Goal: Information Seeking & Learning: Learn about a topic

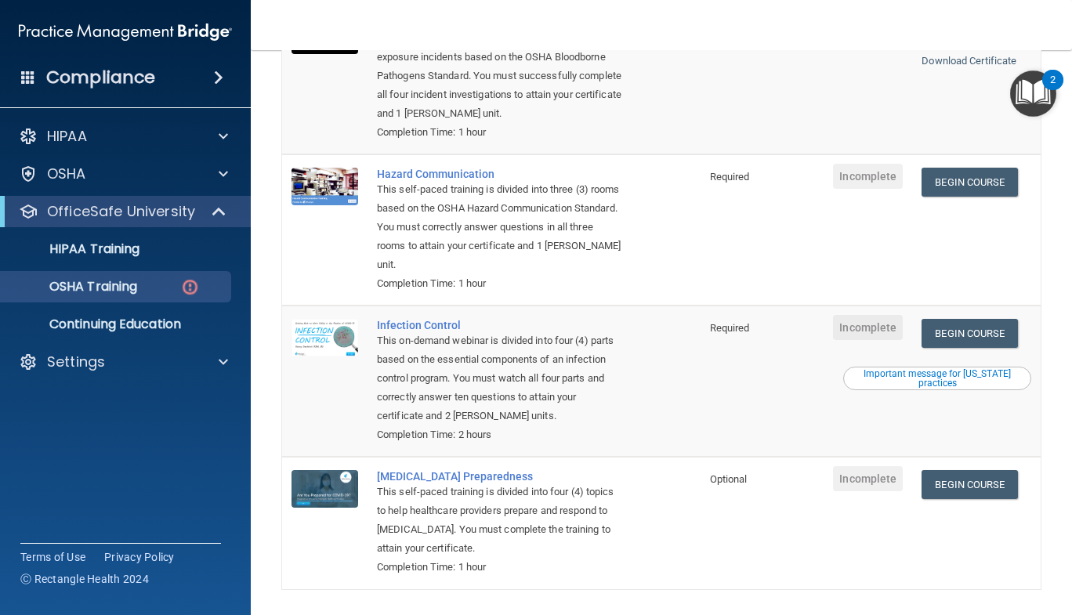
scroll to position [238, 0]
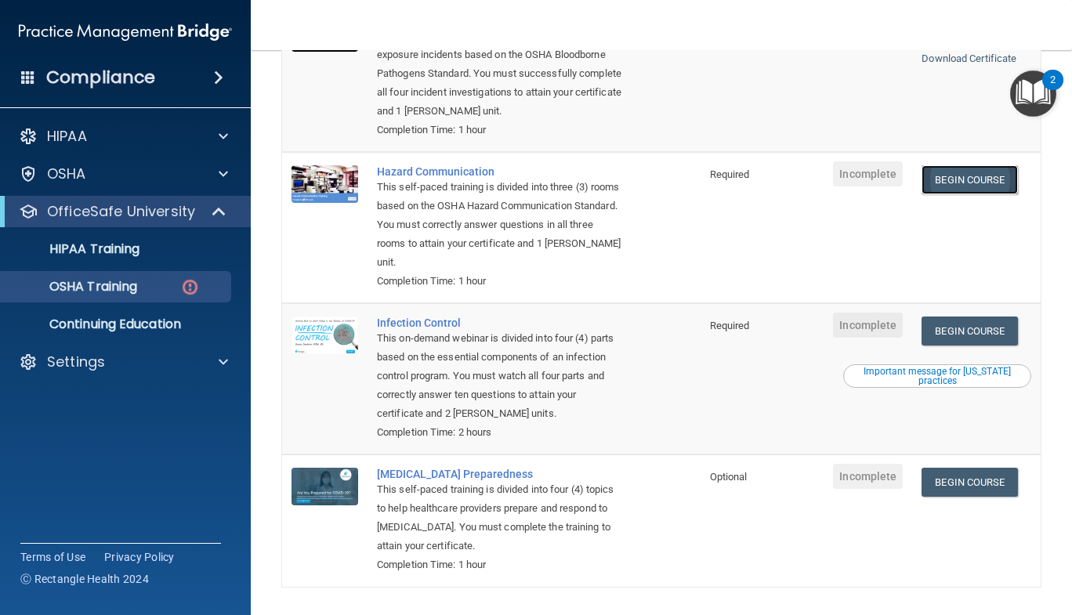
click at [951, 189] on link "Begin Course" at bounding box center [970, 179] width 96 height 29
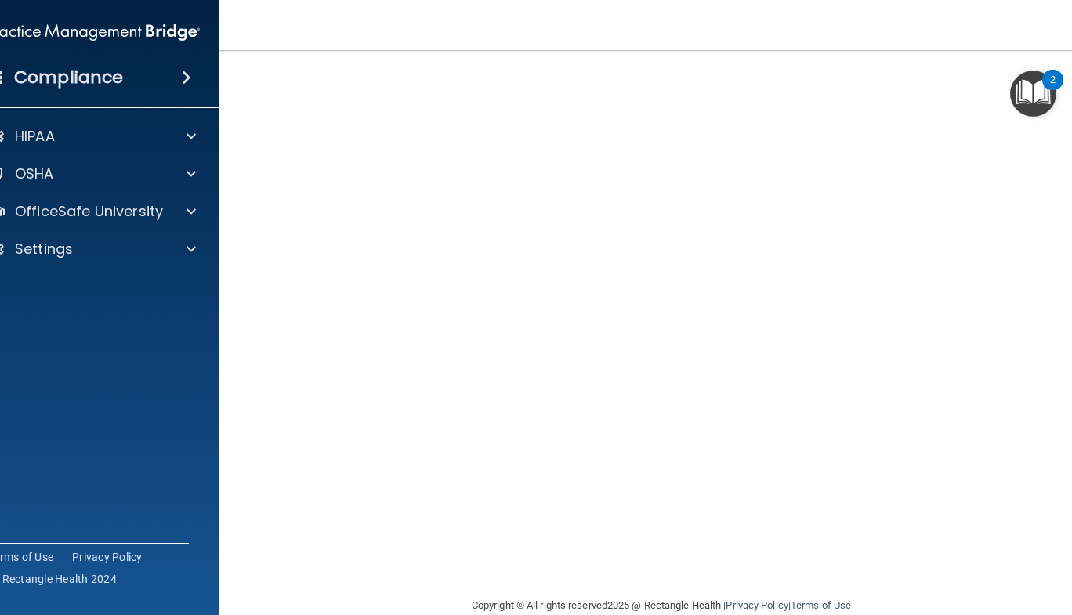
scroll to position [91, 0]
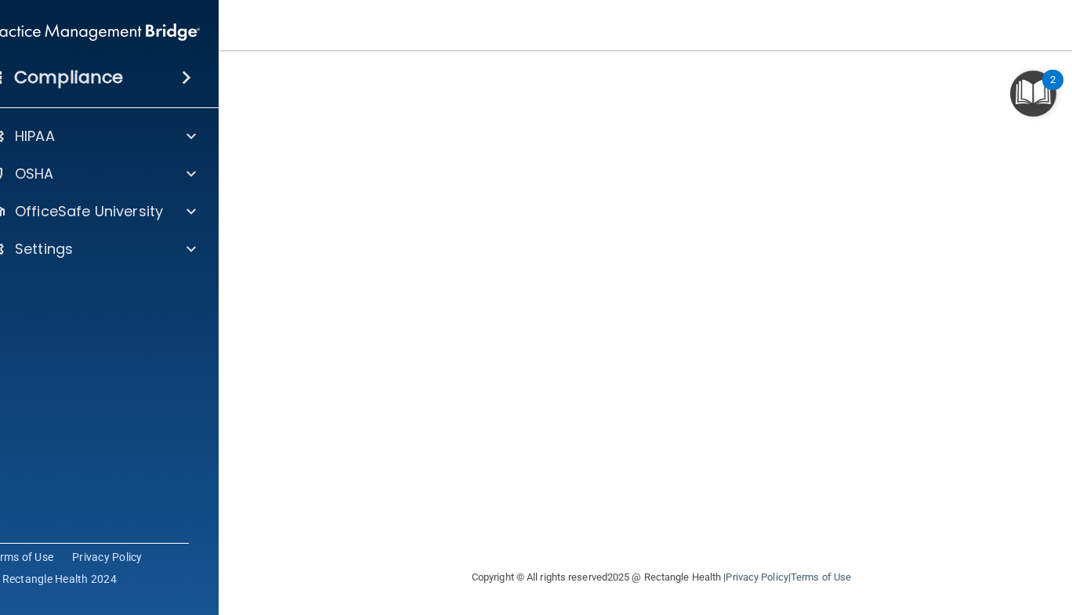
click at [1072, 227] on main "Hazard Communication Training This course doesn’t expire until . Are you sure y…" at bounding box center [662, 332] width 886 height 565
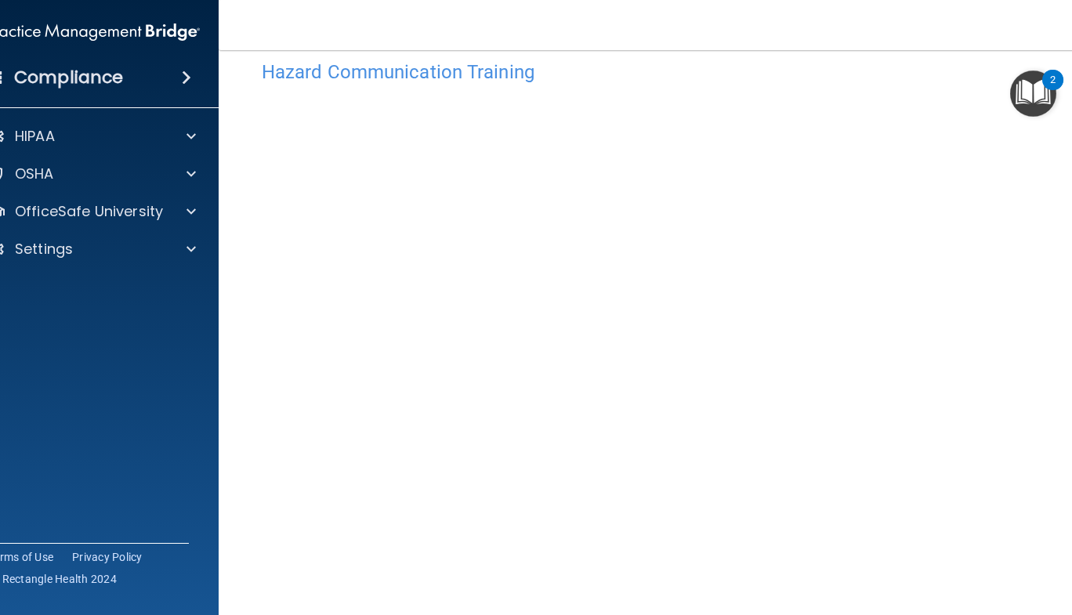
scroll to position [31, 0]
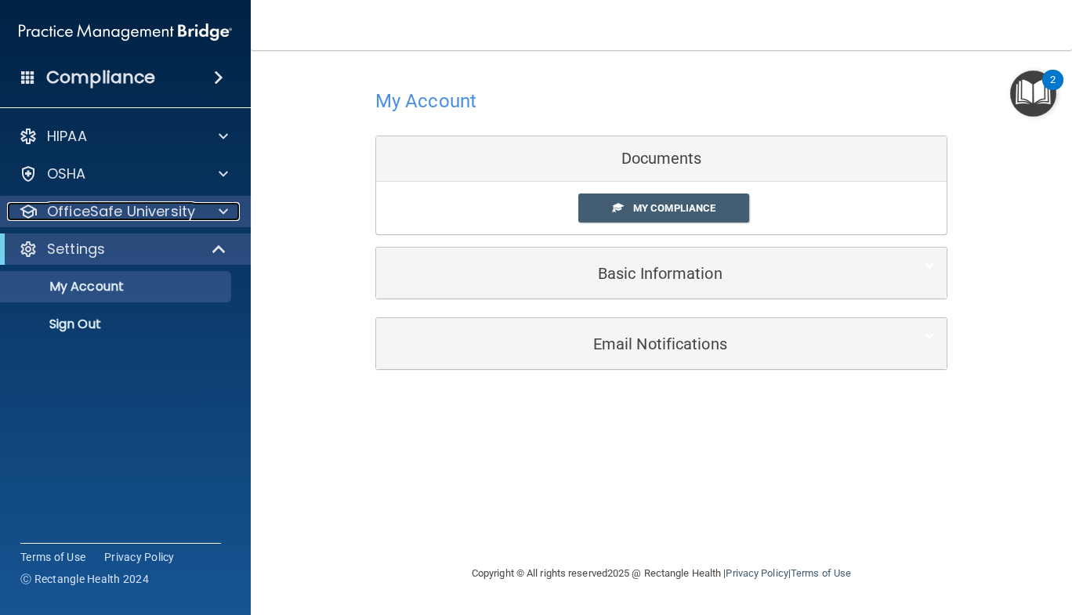
click at [156, 216] on p "OfficeSafe University" at bounding box center [121, 211] width 148 height 19
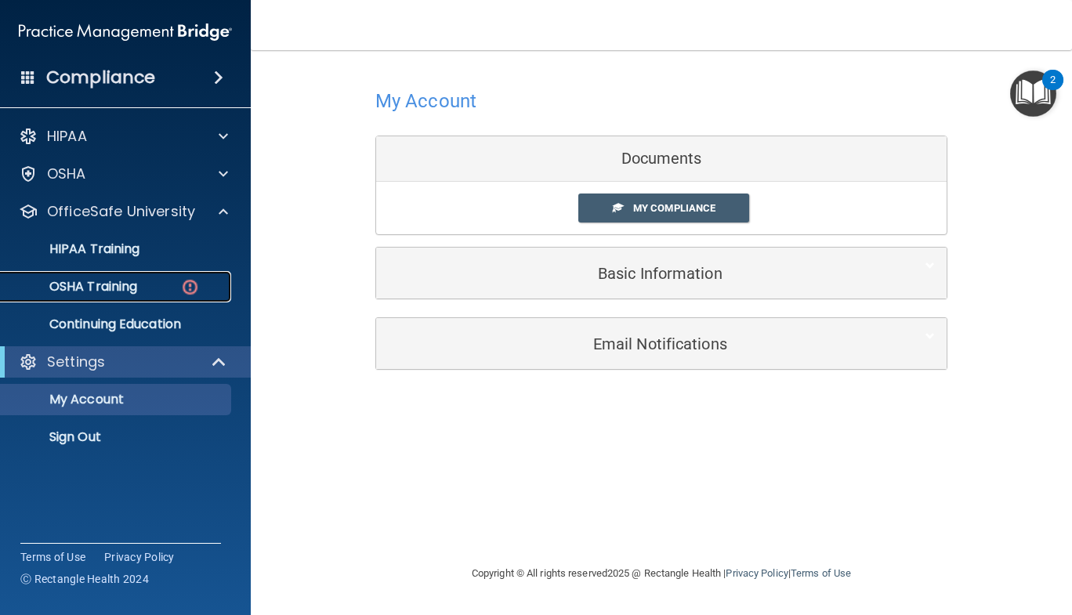
click at [129, 286] on p "OSHA Training" at bounding box center [73, 287] width 127 height 16
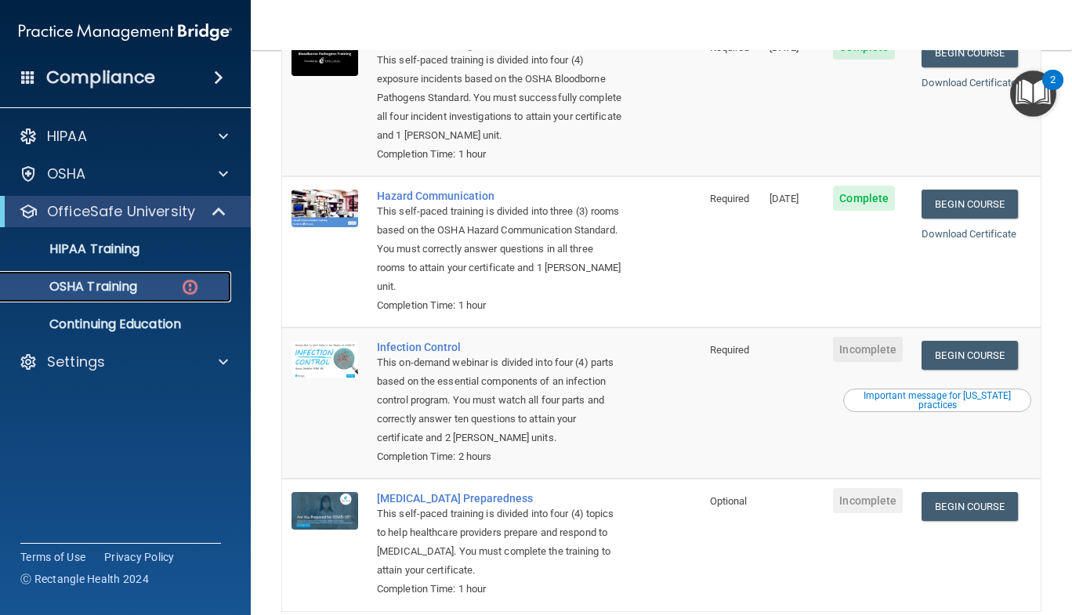
scroll to position [294, 0]
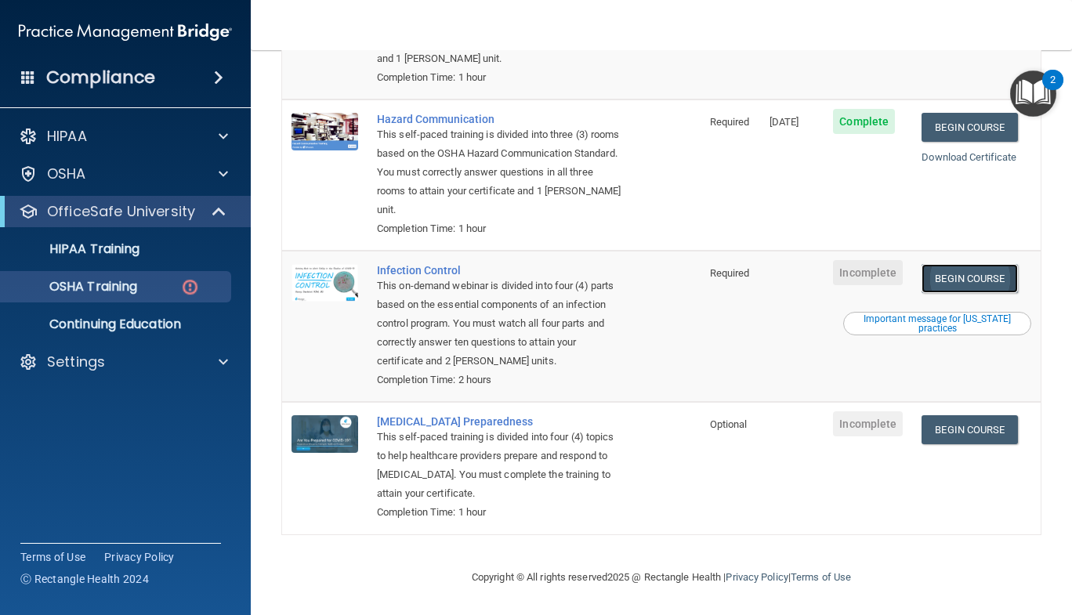
click at [956, 273] on link "Begin Course" at bounding box center [970, 278] width 96 height 29
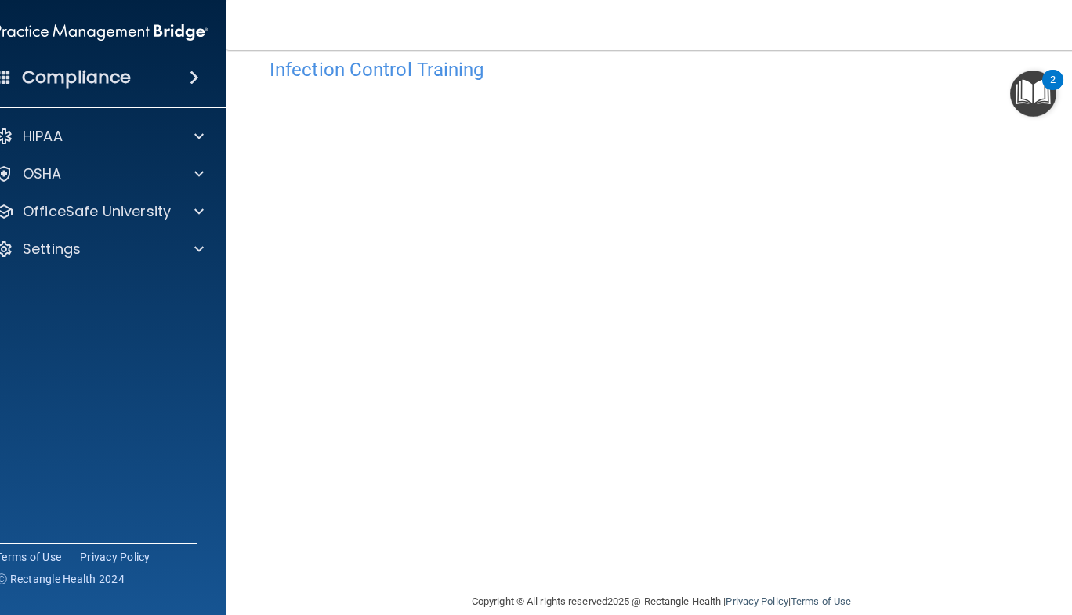
scroll to position [56, 0]
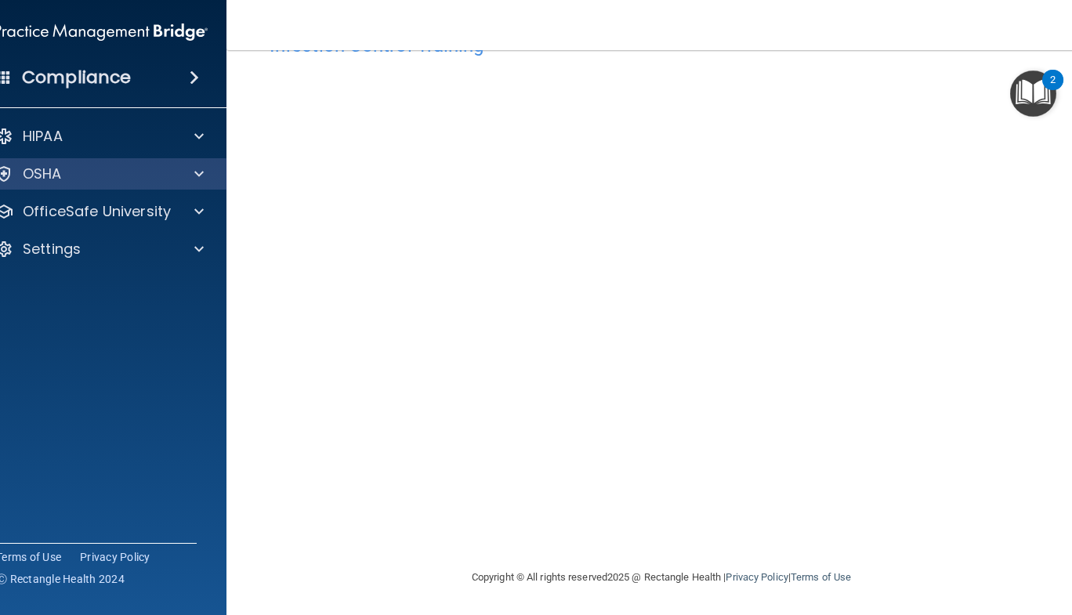
click at [100, 186] on div "OSHA" at bounding box center [102, 173] width 252 height 31
click at [194, 175] on span at bounding box center [198, 174] width 9 height 19
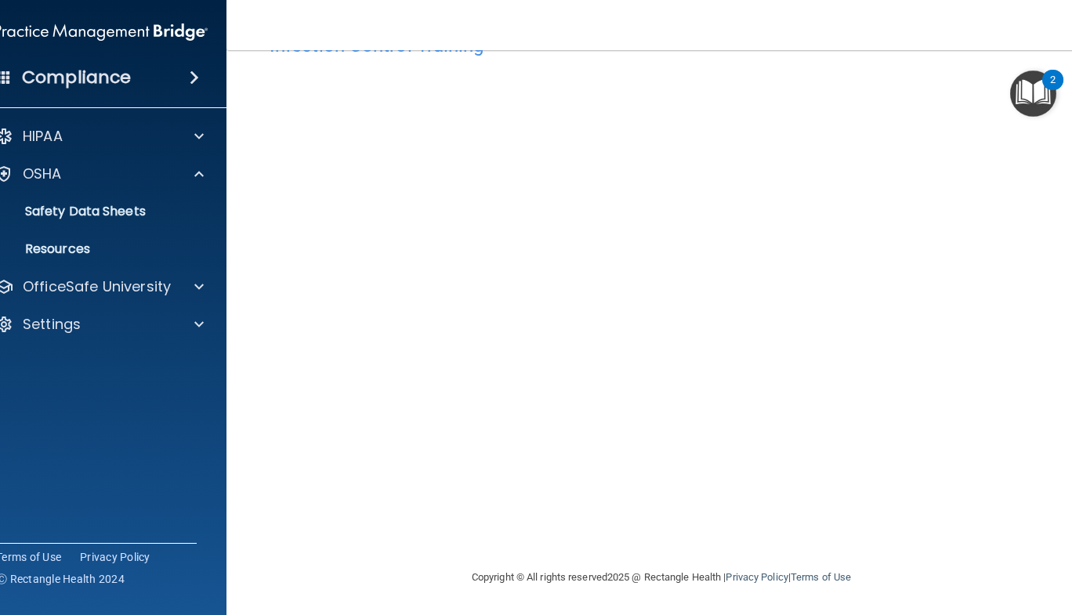
click at [544, 591] on div "Copyright © All rights reserved 2025 @ Rectangle Health | Privacy Policy | Term…" at bounding box center [662, 578] width 572 height 50
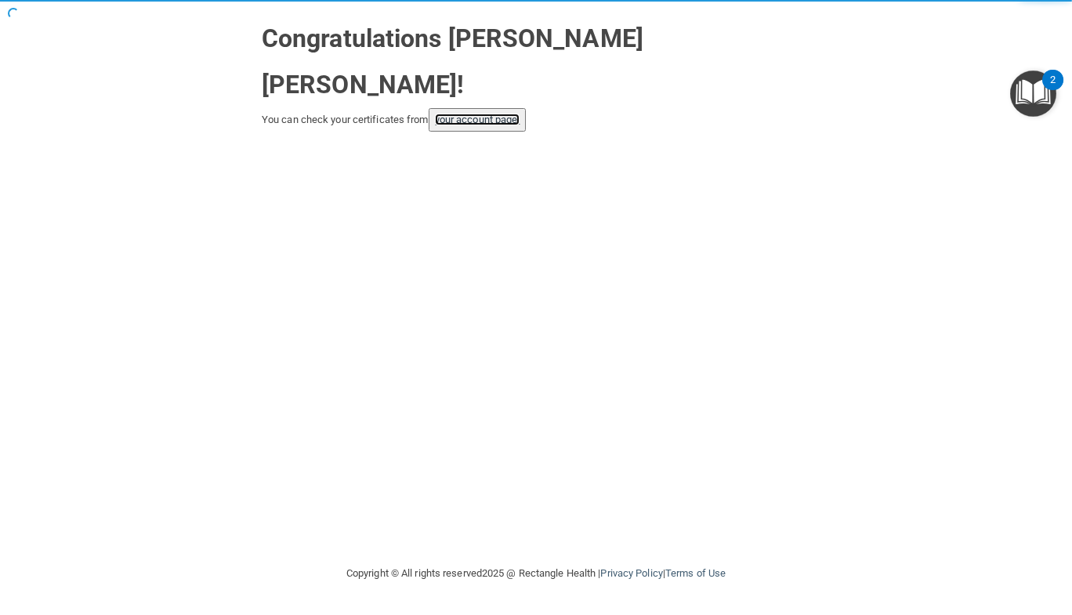
click at [495, 114] on link "your account page!" at bounding box center [477, 120] width 85 height 12
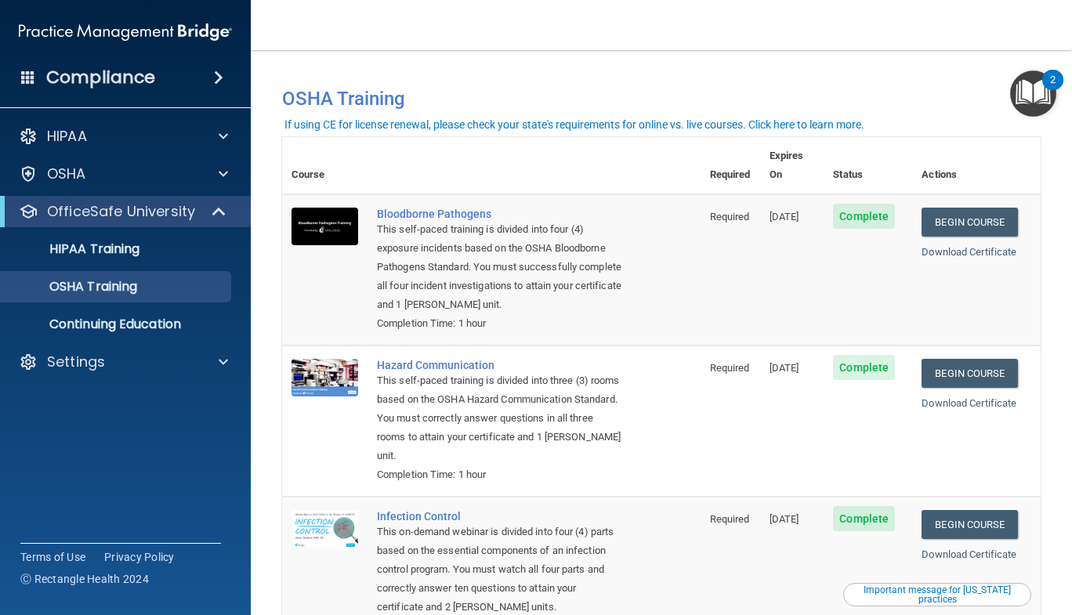
scroll to position [250, 0]
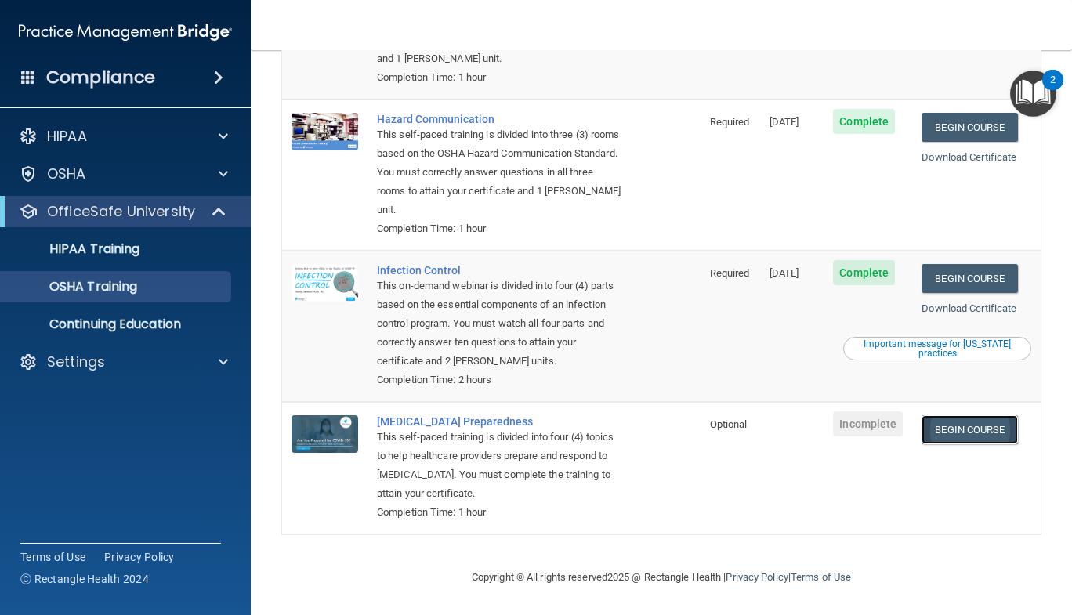
click at [974, 430] on link "Begin Course" at bounding box center [970, 429] width 96 height 29
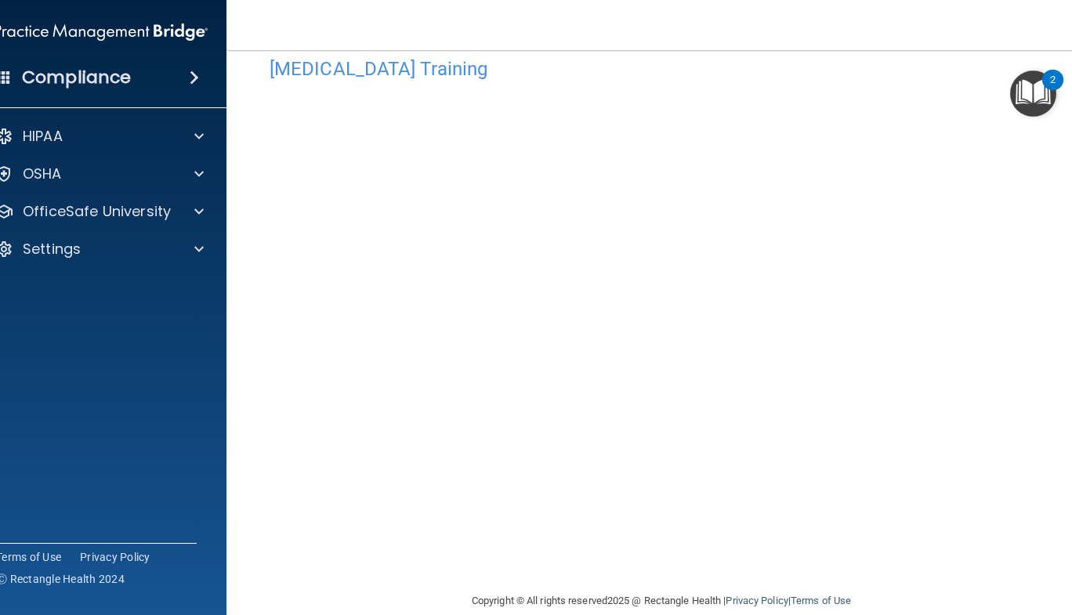
scroll to position [56, 0]
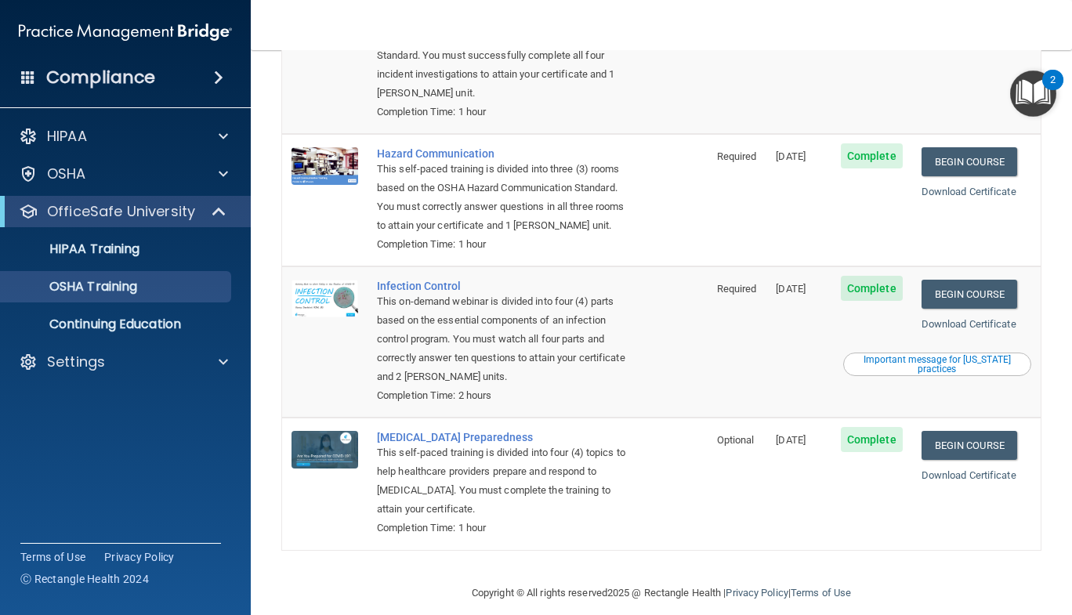
scroll to position [231, 0]
